Goal: Find specific page/section: Find specific page/section

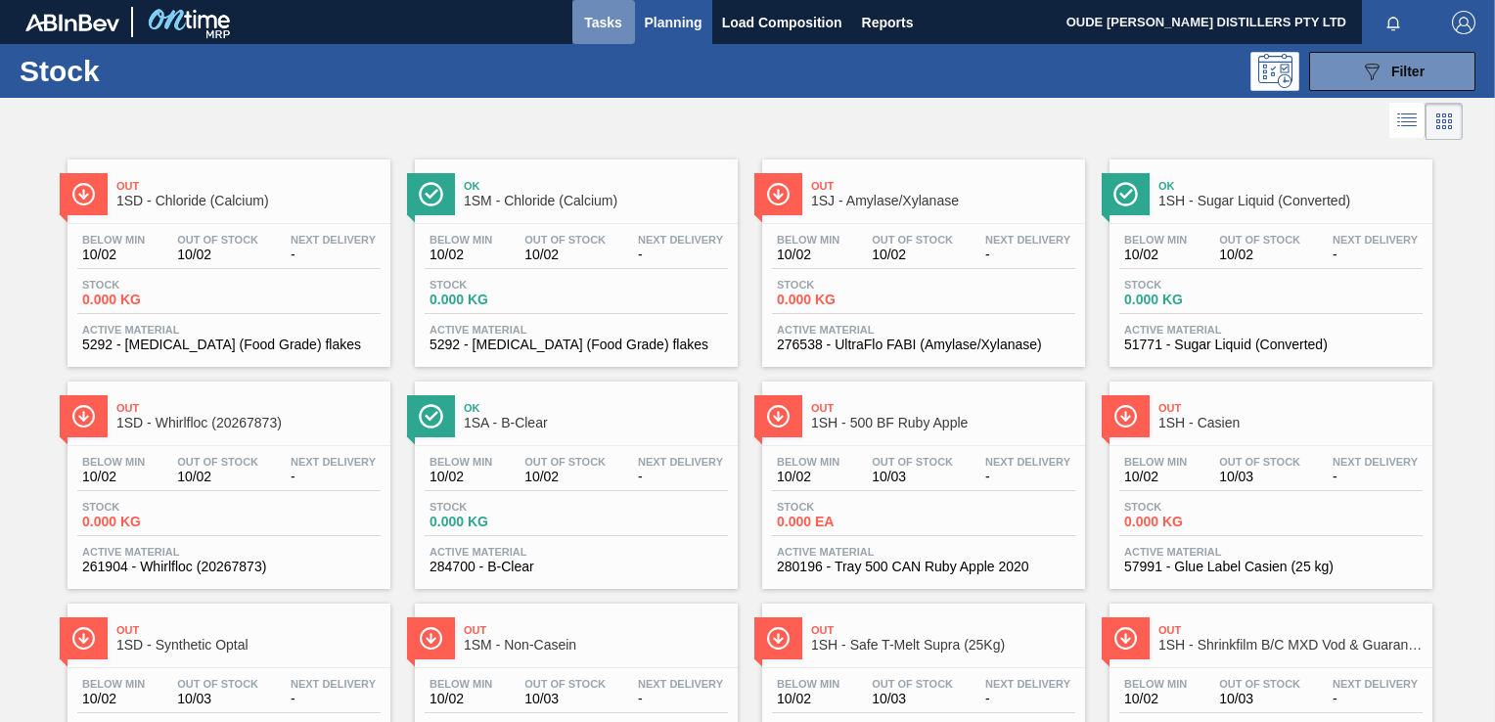
click at [613, 13] on span "Tasks" at bounding box center [603, 22] width 43 height 23
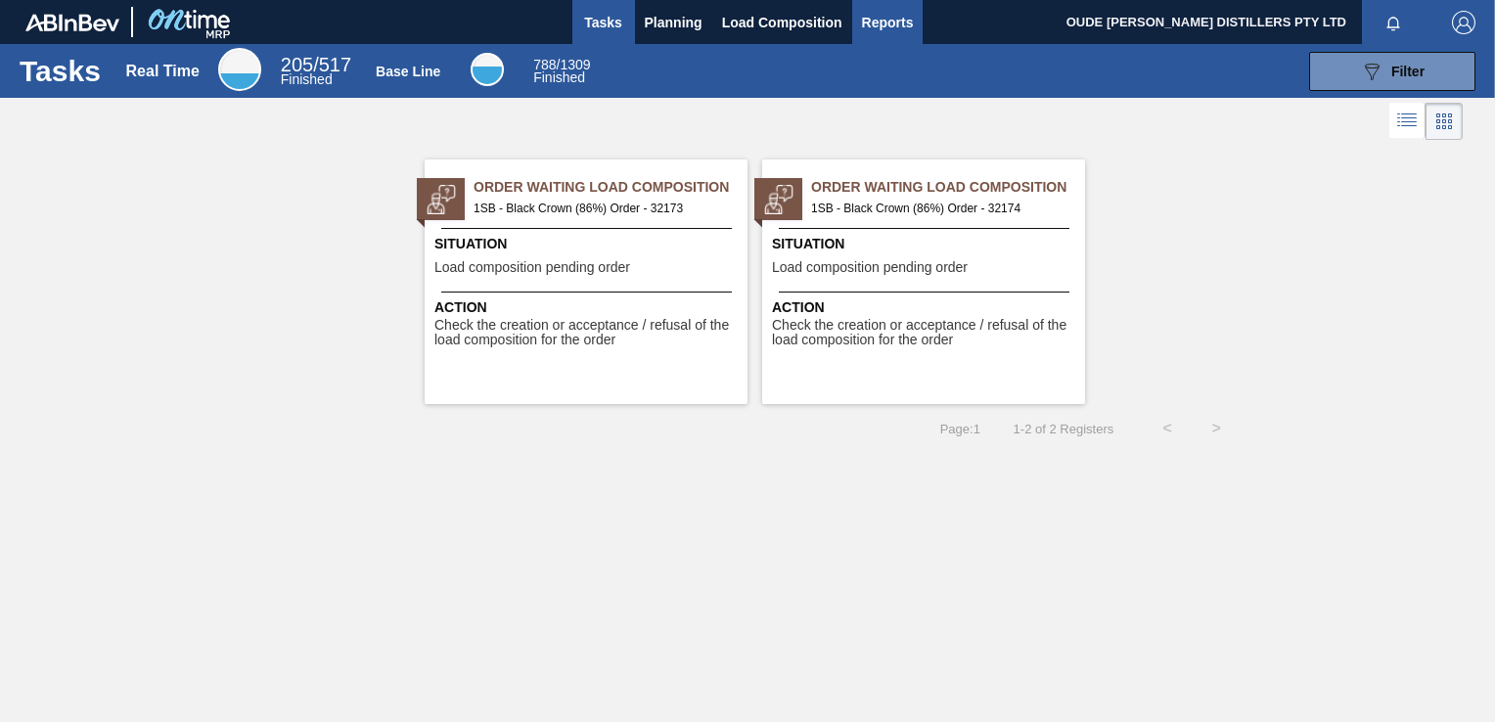
click at [881, 23] on span "Reports" at bounding box center [888, 22] width 52 height 23
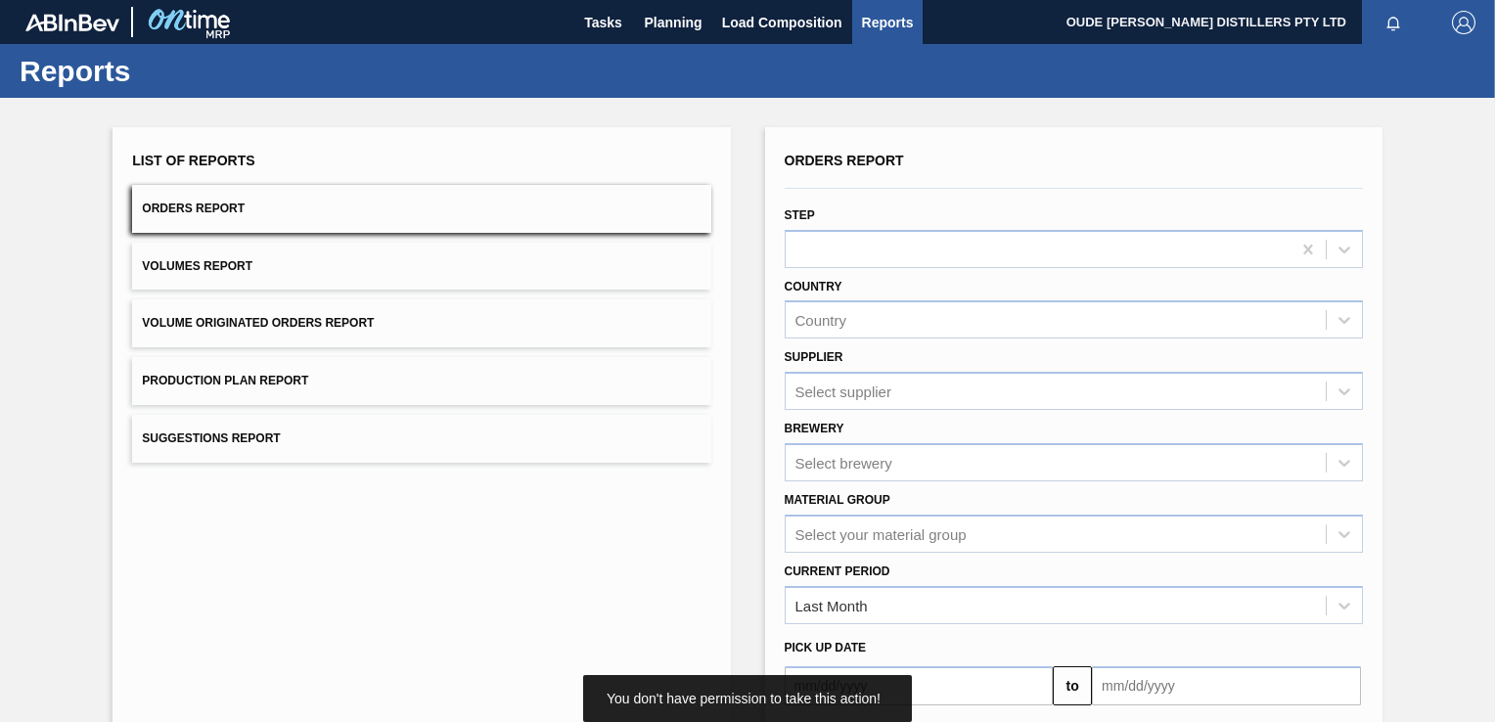
click at [279, 205] on button "Orders Report" at bounding box center [421, 209] width 578 height 48
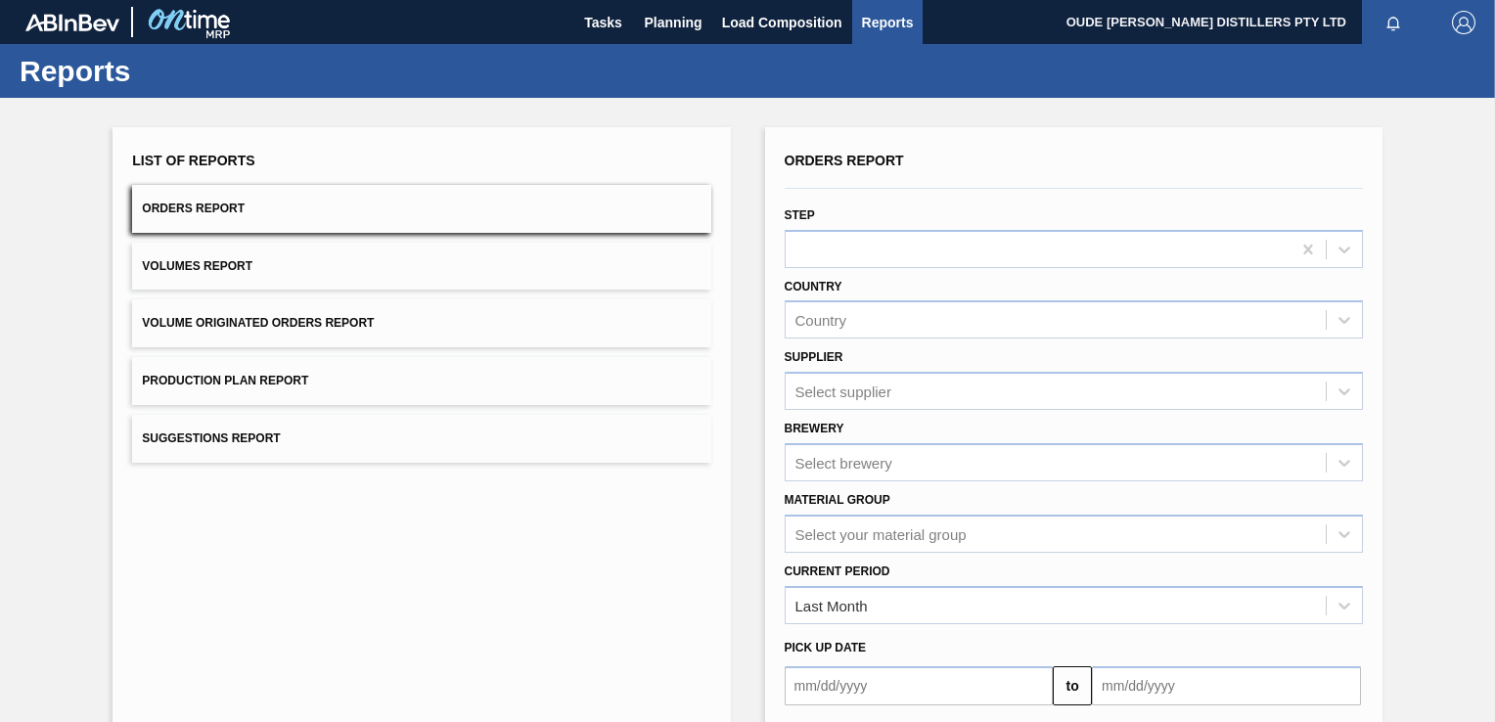
click at [274, 270] on button "Volumes Report" at bounding box center [421, 267] width 578 height 48
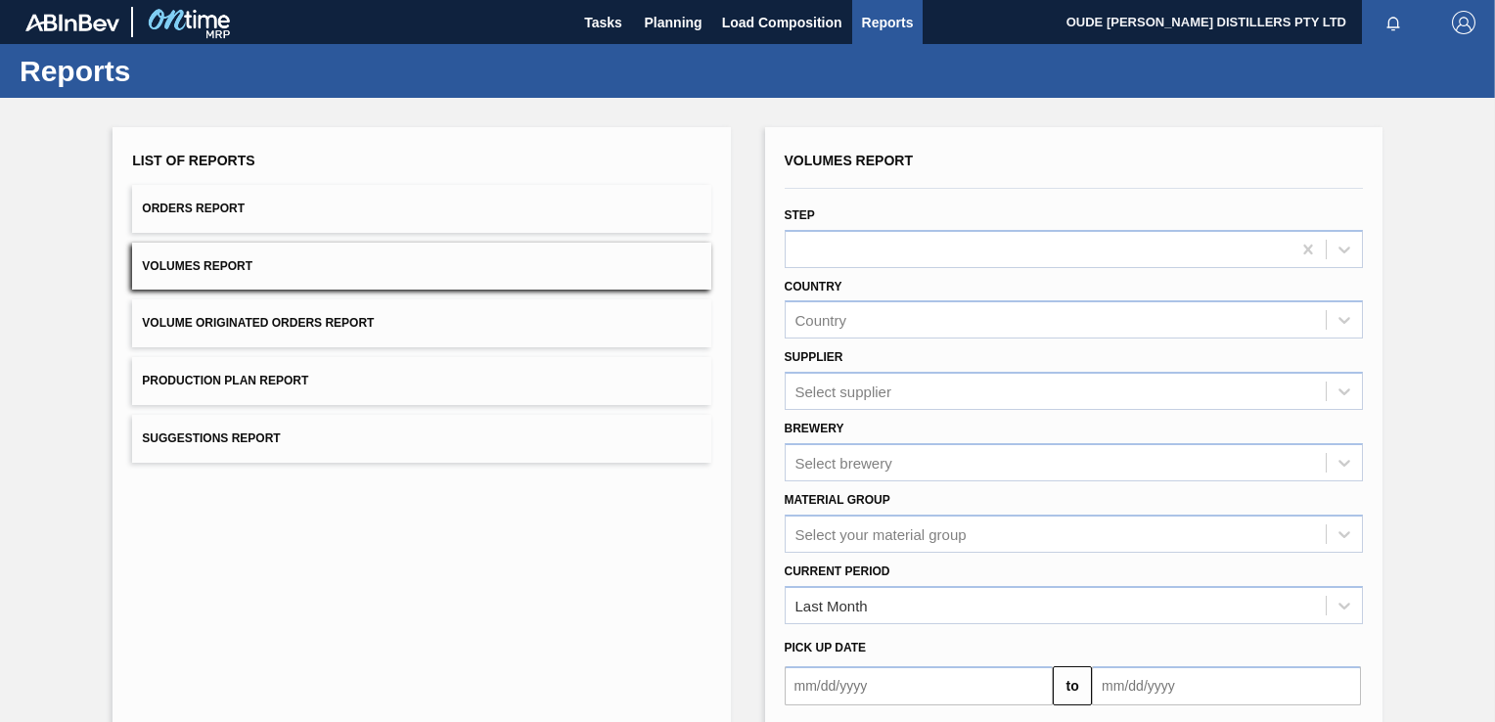
click at [259, 213] on button "Orders Report" at bounding box center [421, 209] width 578 height 48
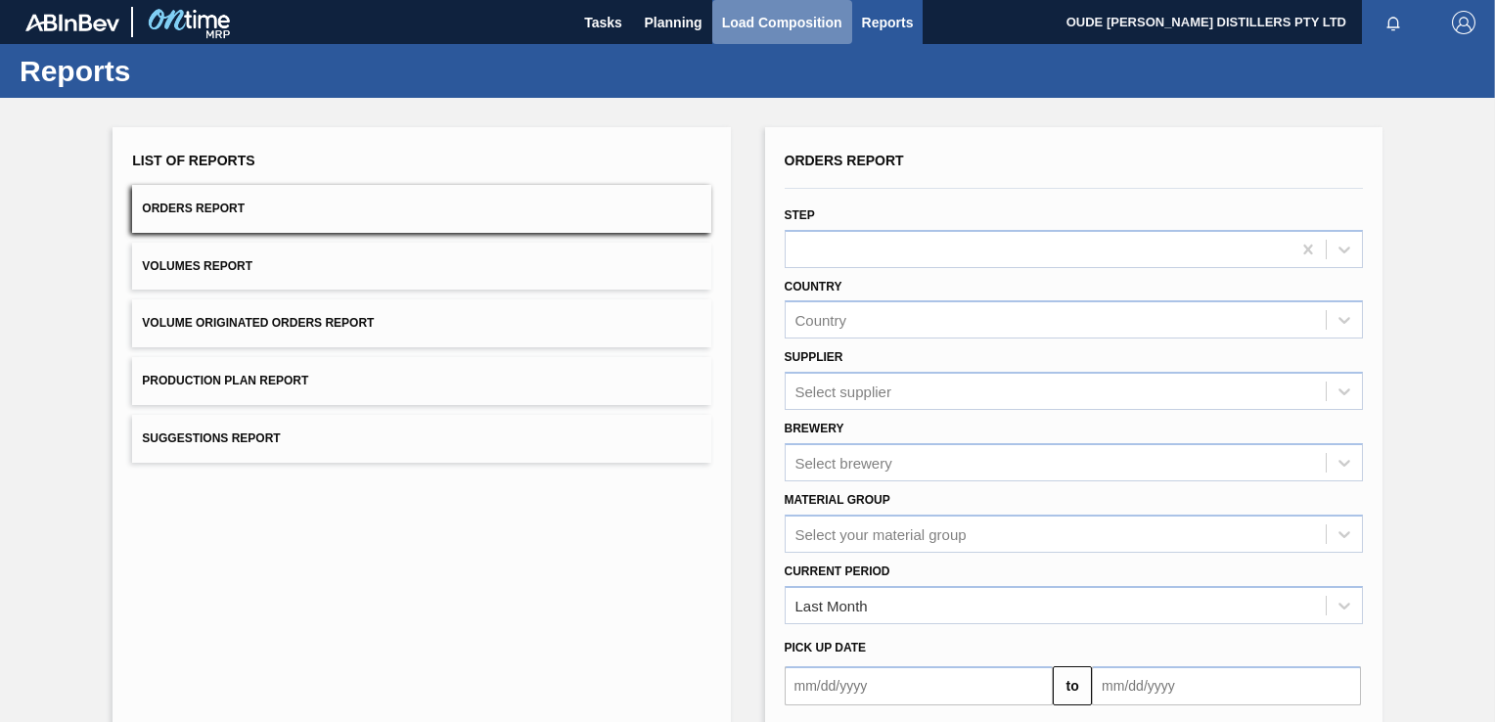
click at [761, 20] on span "Load Composition" at bounding box center [782, 22] width 120 height 23
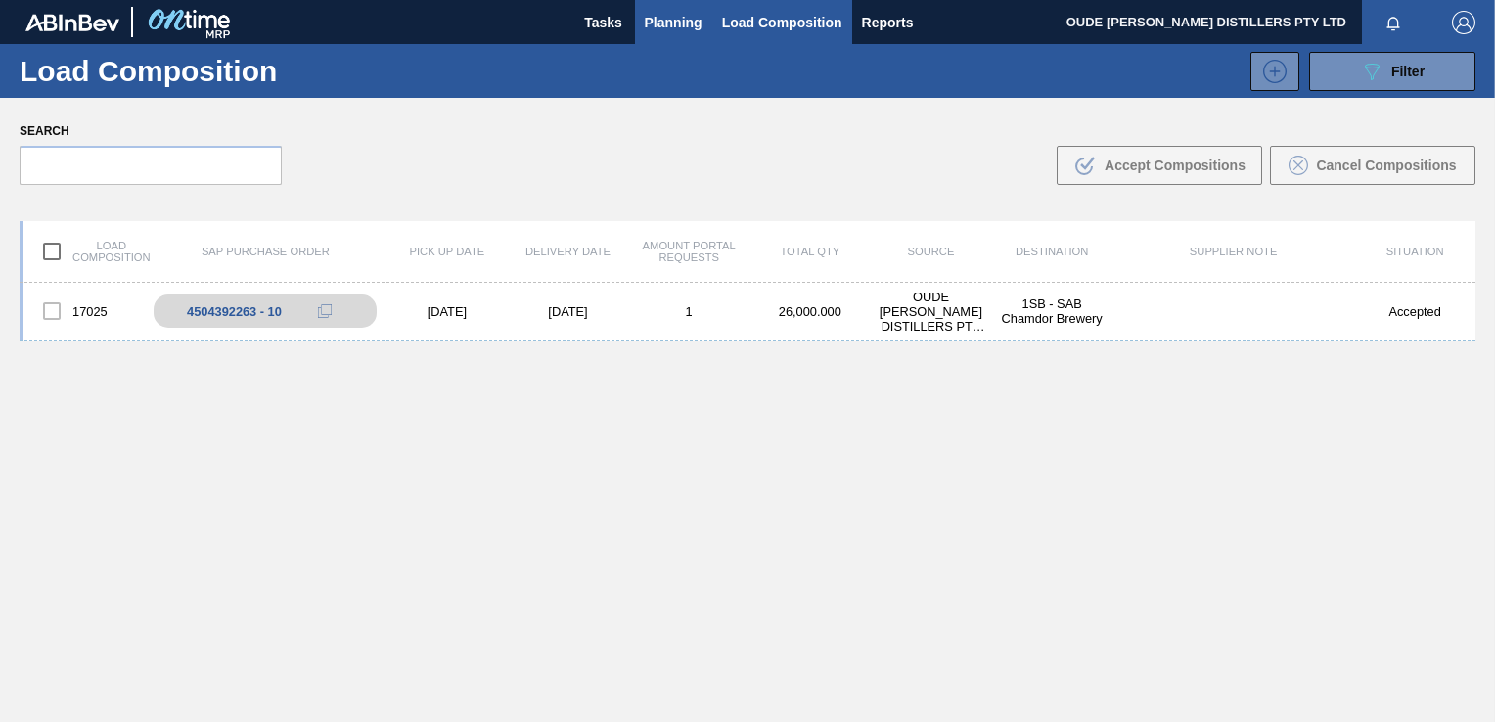
click at [673, 14] on span "Planning" at bounding box center [674, 22] width 58 height 23
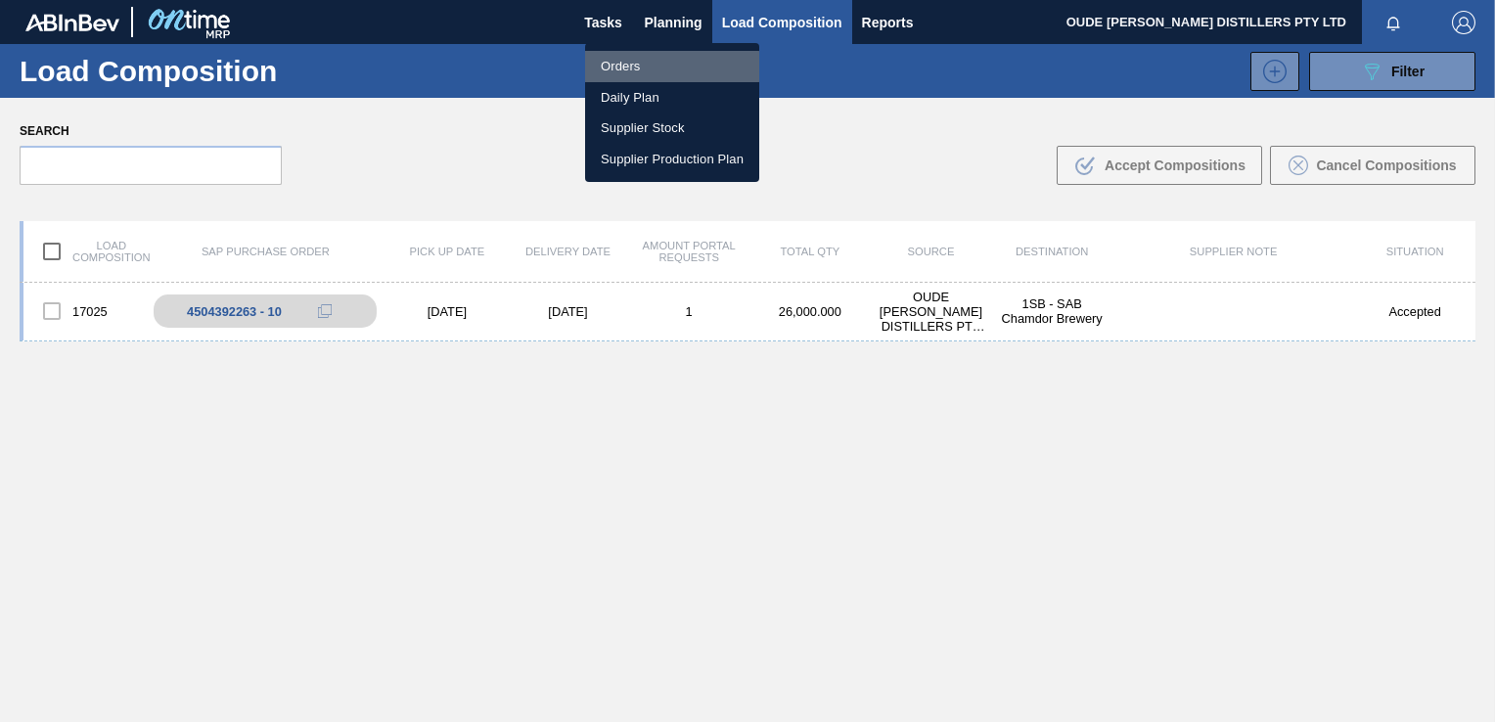
click at [649, 67] on li "Orders" at bounding box center [672, 66] width 174 height 31
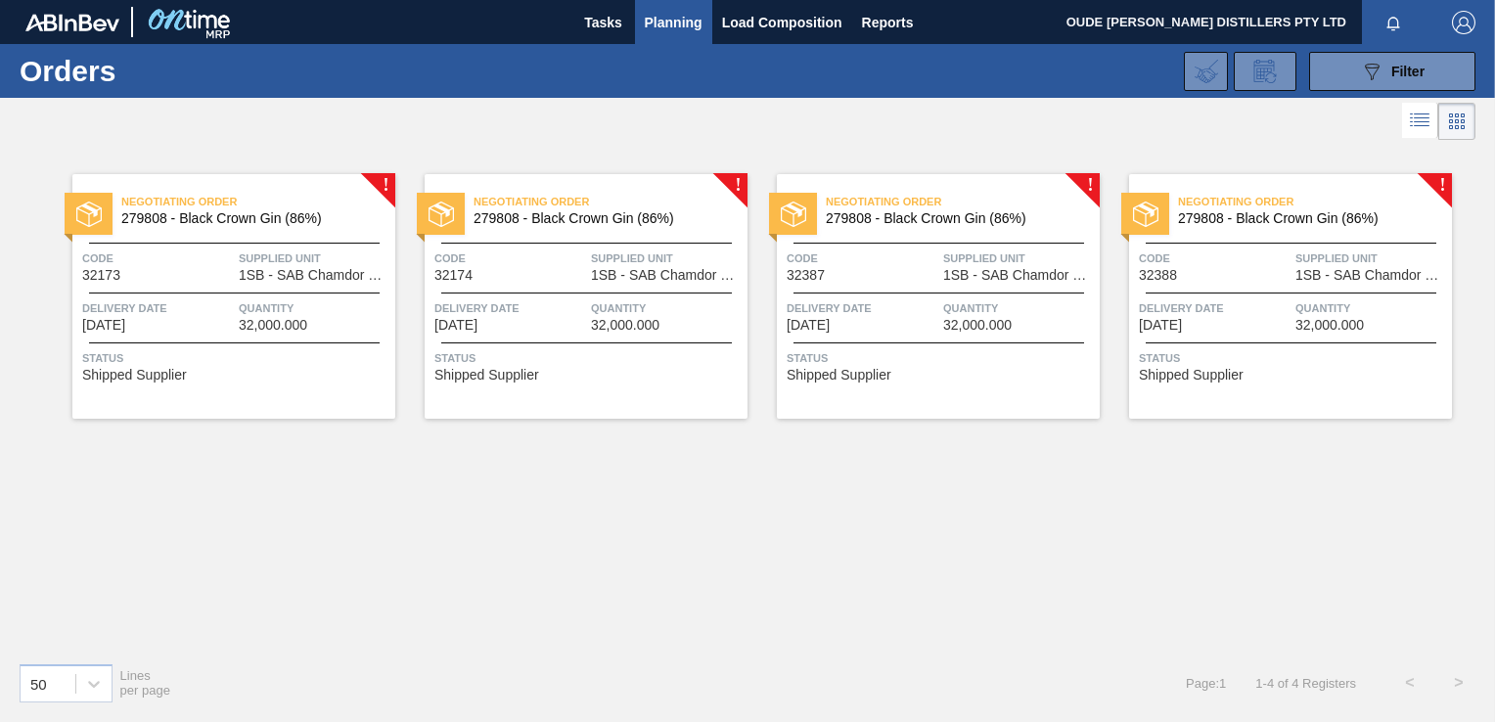
click at [547, 218] on span "279808 - Black Crown Gin (86%)" at bounding box center [602, 218] width 258 height 15
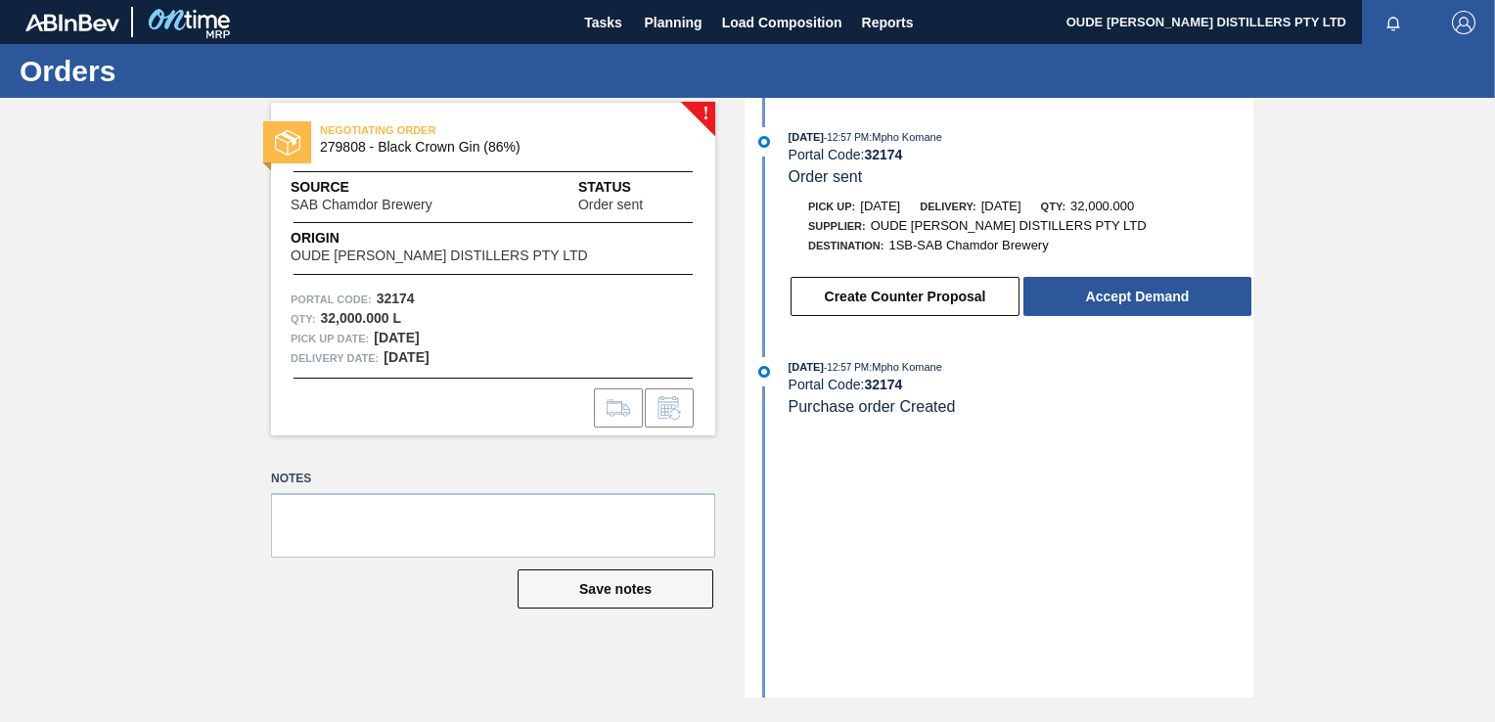
click at [144, 320] on div "! NEGOTIATING ORDER 279808 - Black Crown Gin (86%) Source SAB Chamdor Brewery S…" at bounding box center [747, 398] width 1495 height 600
